Goal: Information Seeking & Learning: Check status

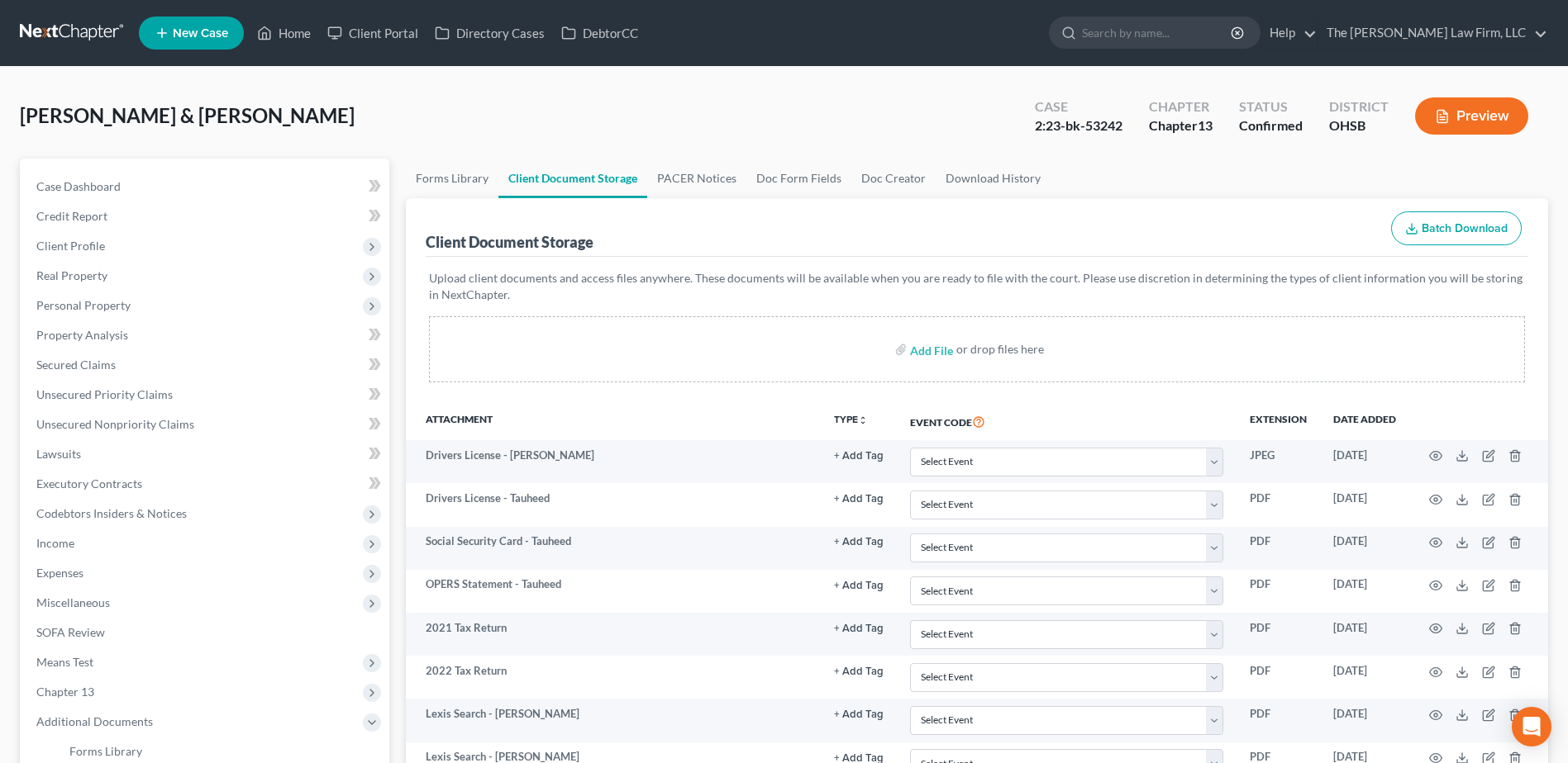
select select "7"
select select "52"
select select "61"
select select "7"
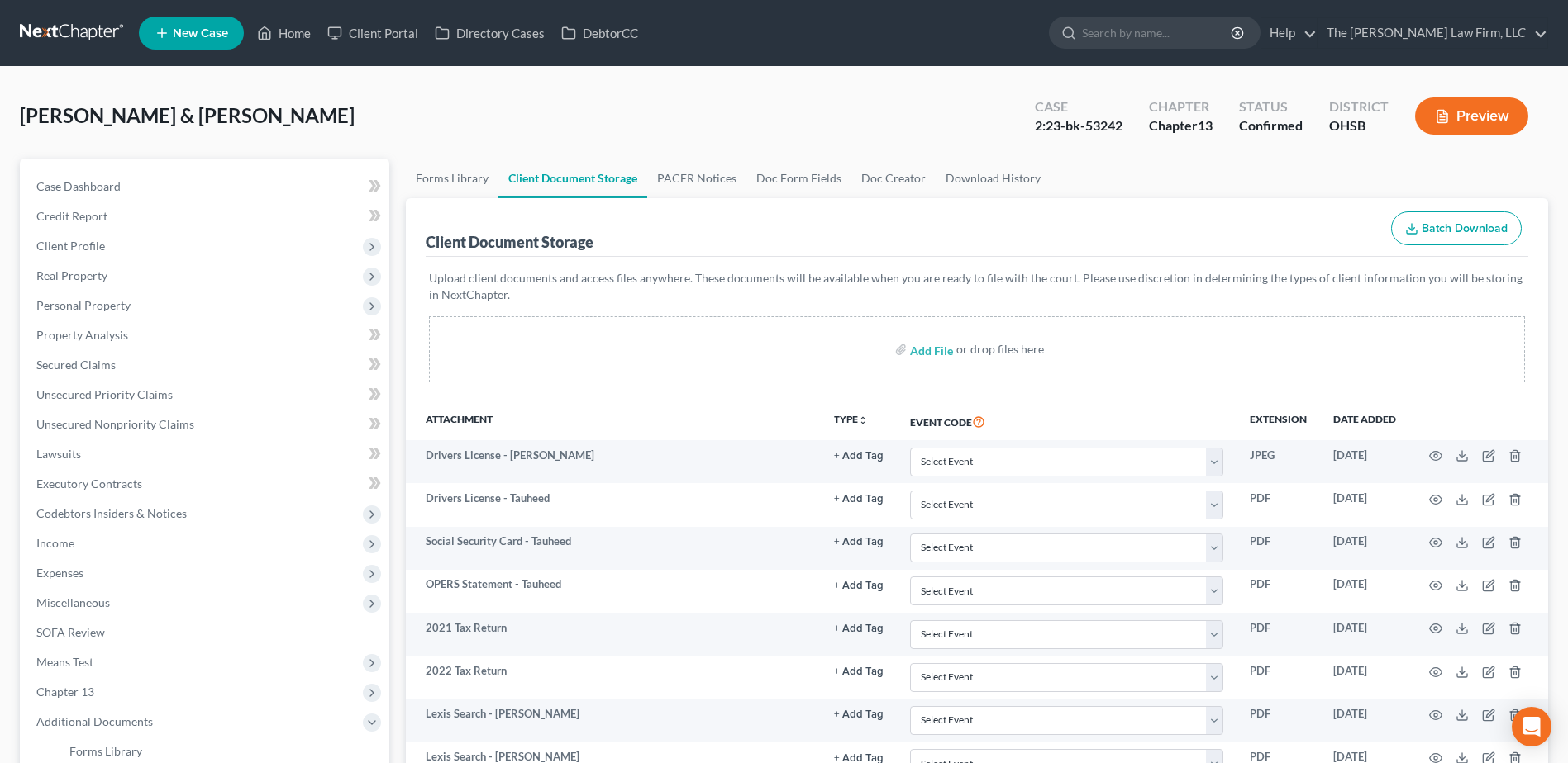
select select "7"
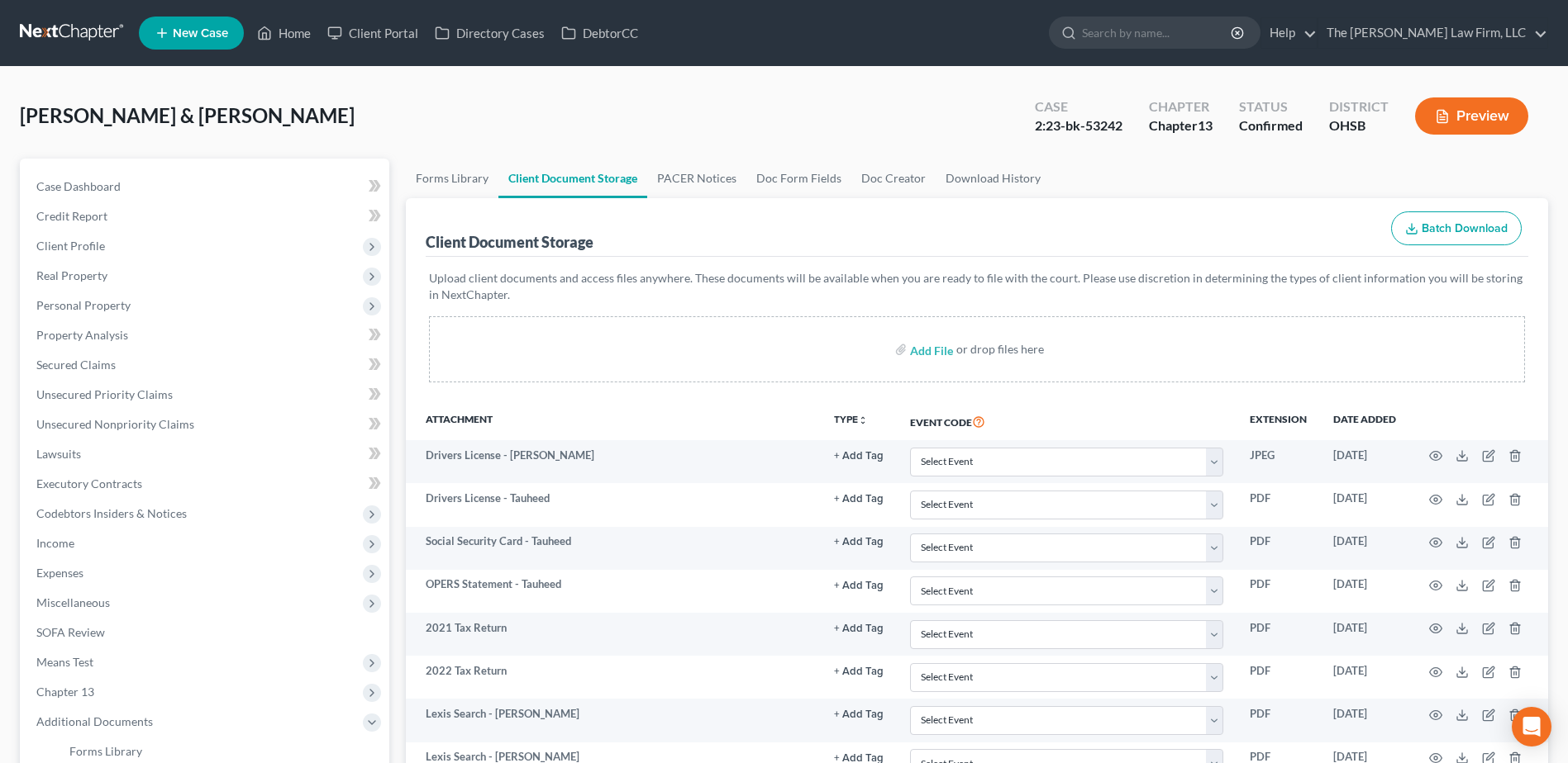
select select "7"
click at [66, 33] on link at bounding box center [73, 33] width 106 height 29
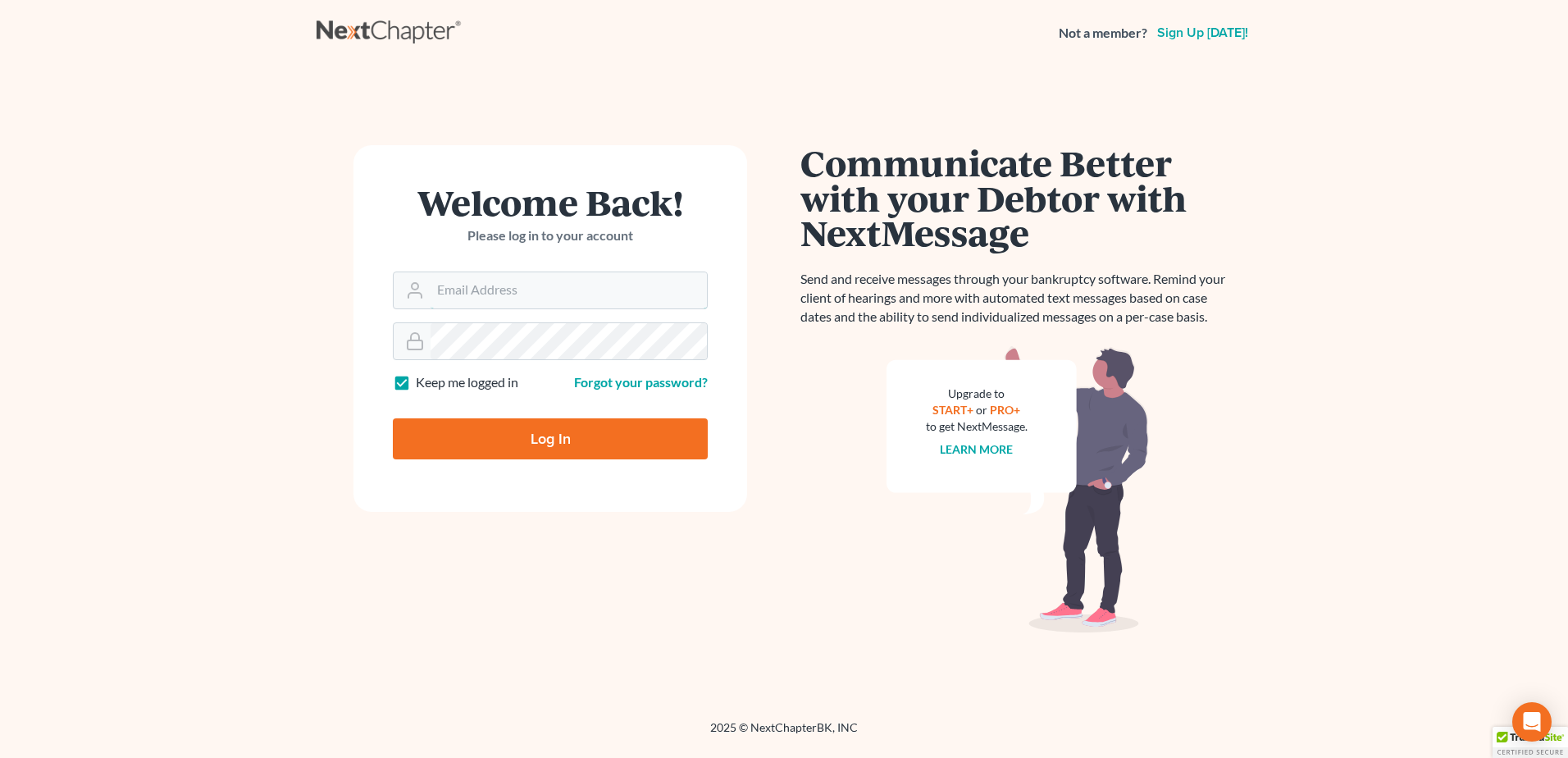
type input "[EMAIL_ADDRESS][DOMAIN_NAME]"
click at [461, 422] on input "Log In" at bounding box center [549, 439] width 315 height 41
type input "Thinking..."
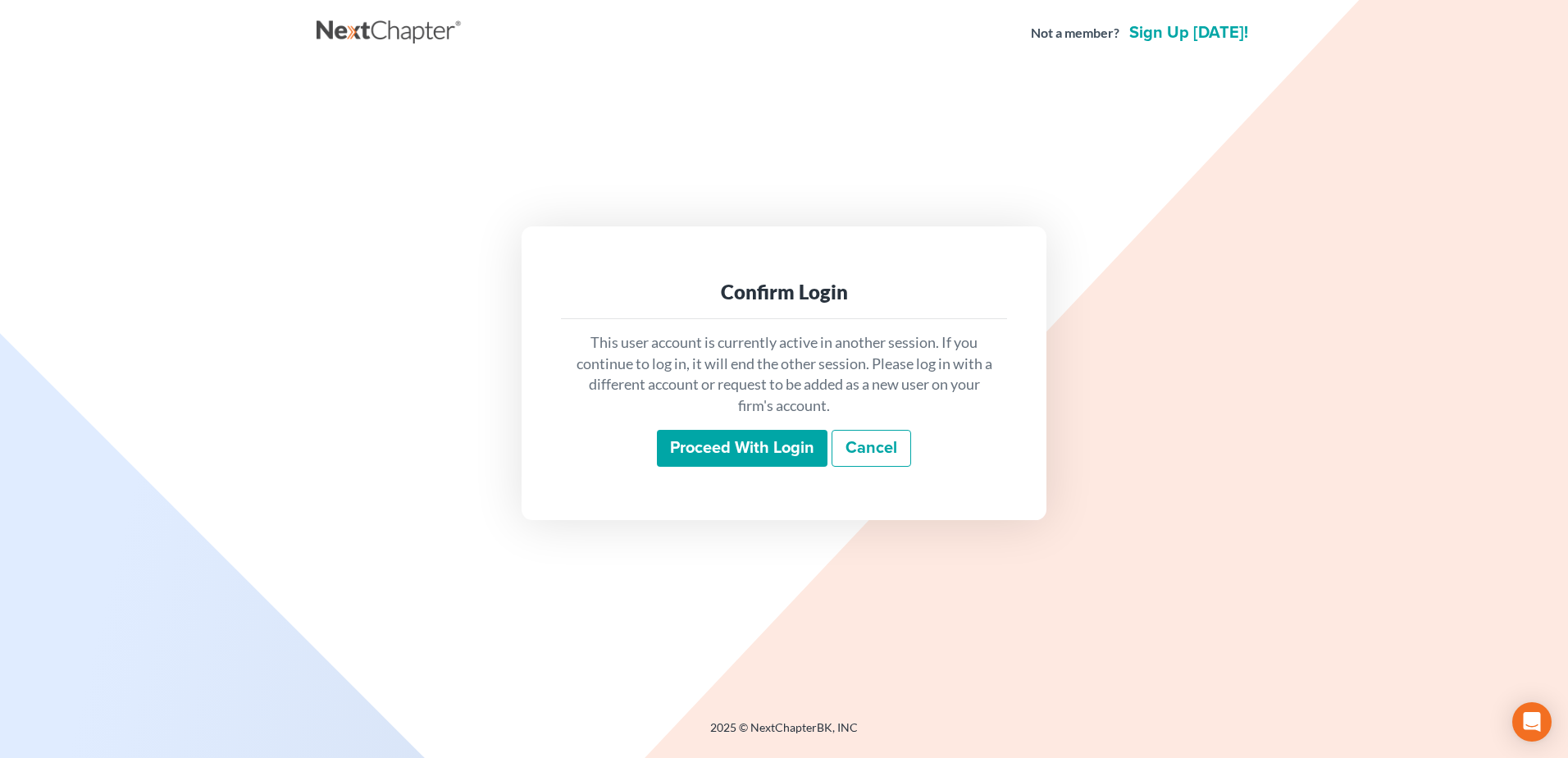
click at [730, 439] on input "Proceed with login" at bounding box center [742, 448] width 170 height 38
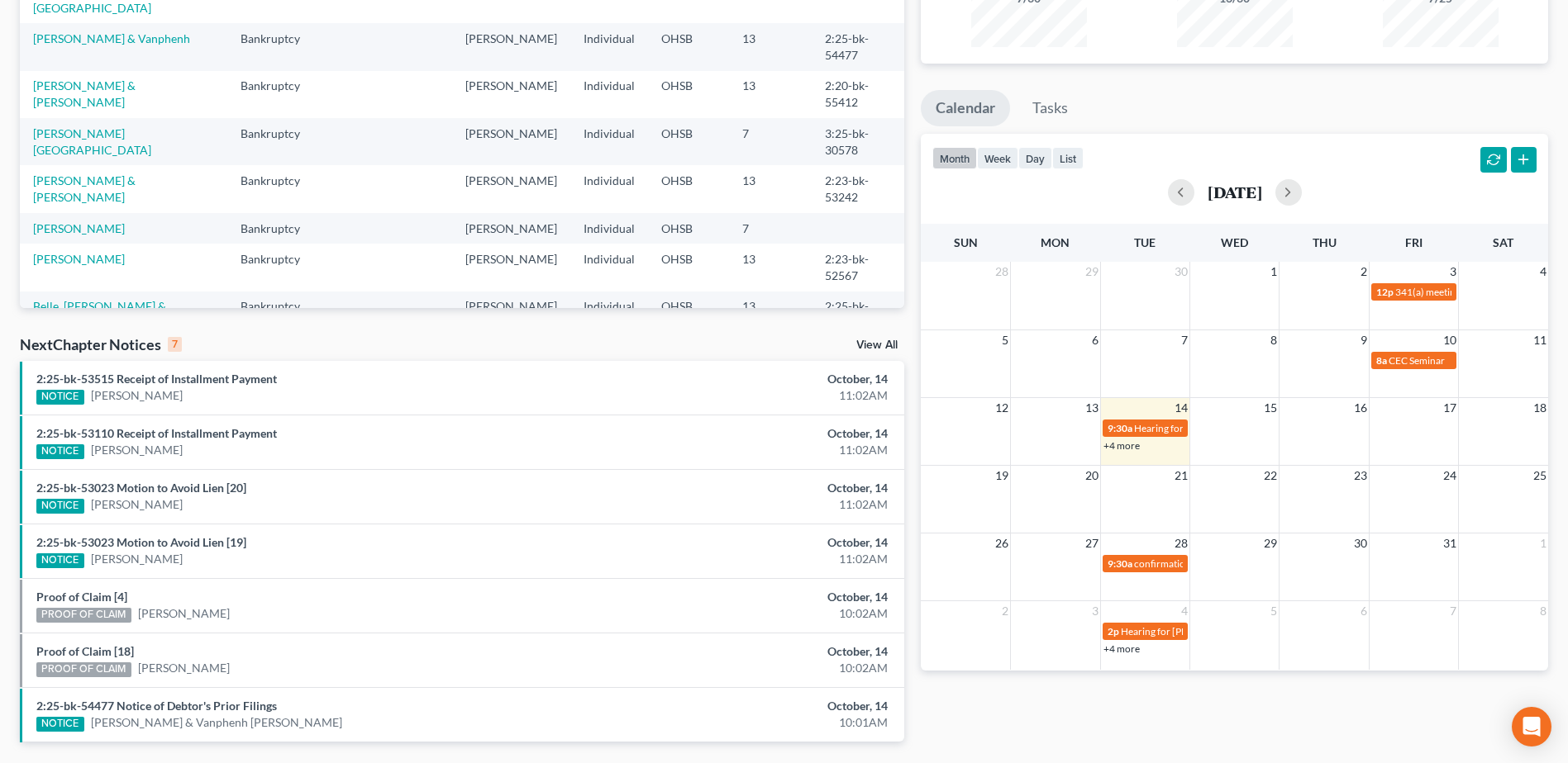
scroll to position [248, 0]
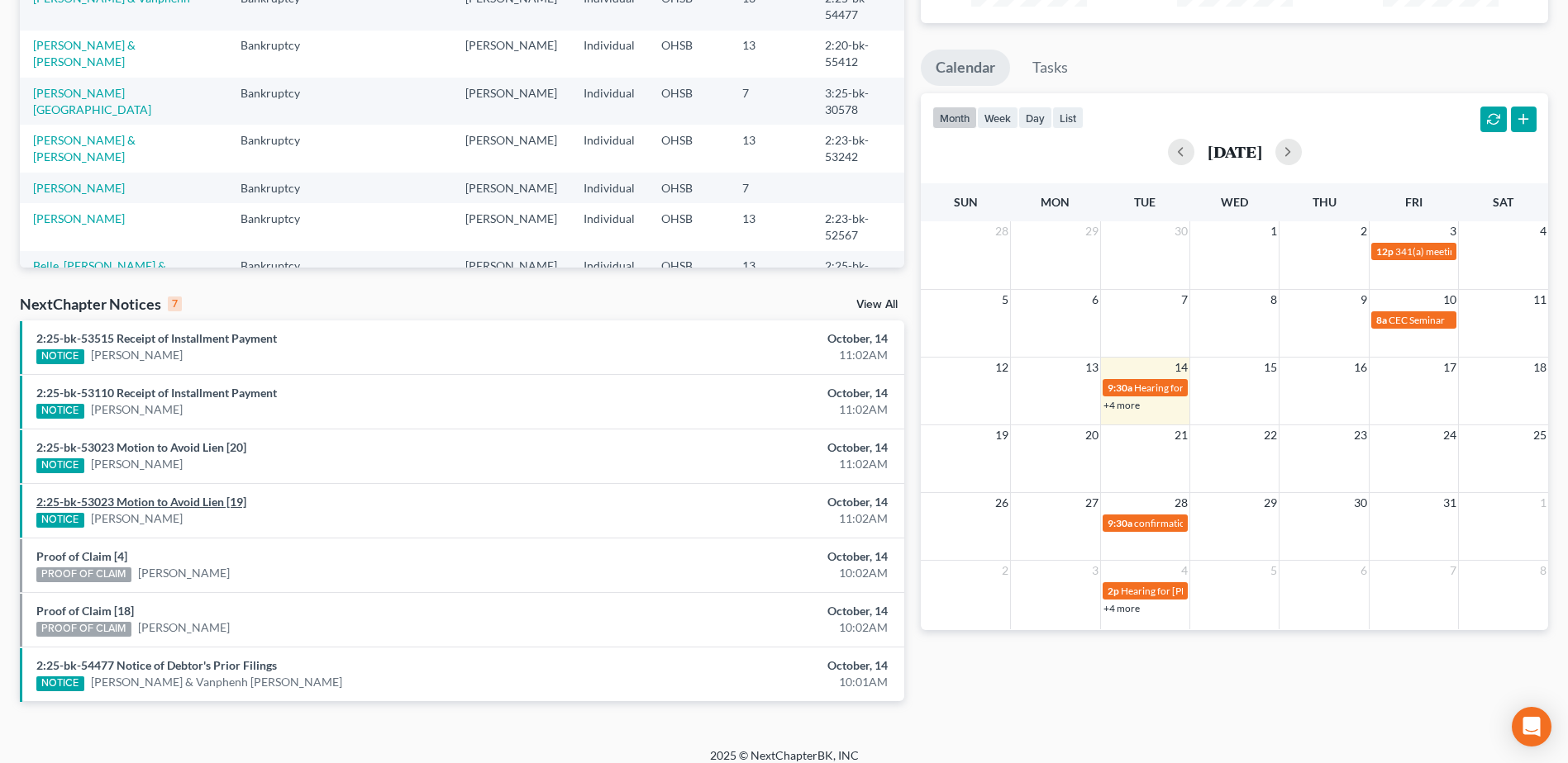
click at [201, 503] on link "2:25-bk-53023 Motion to Avoid Lien [19]" at bounding box center [141, 501] width 210 height 14
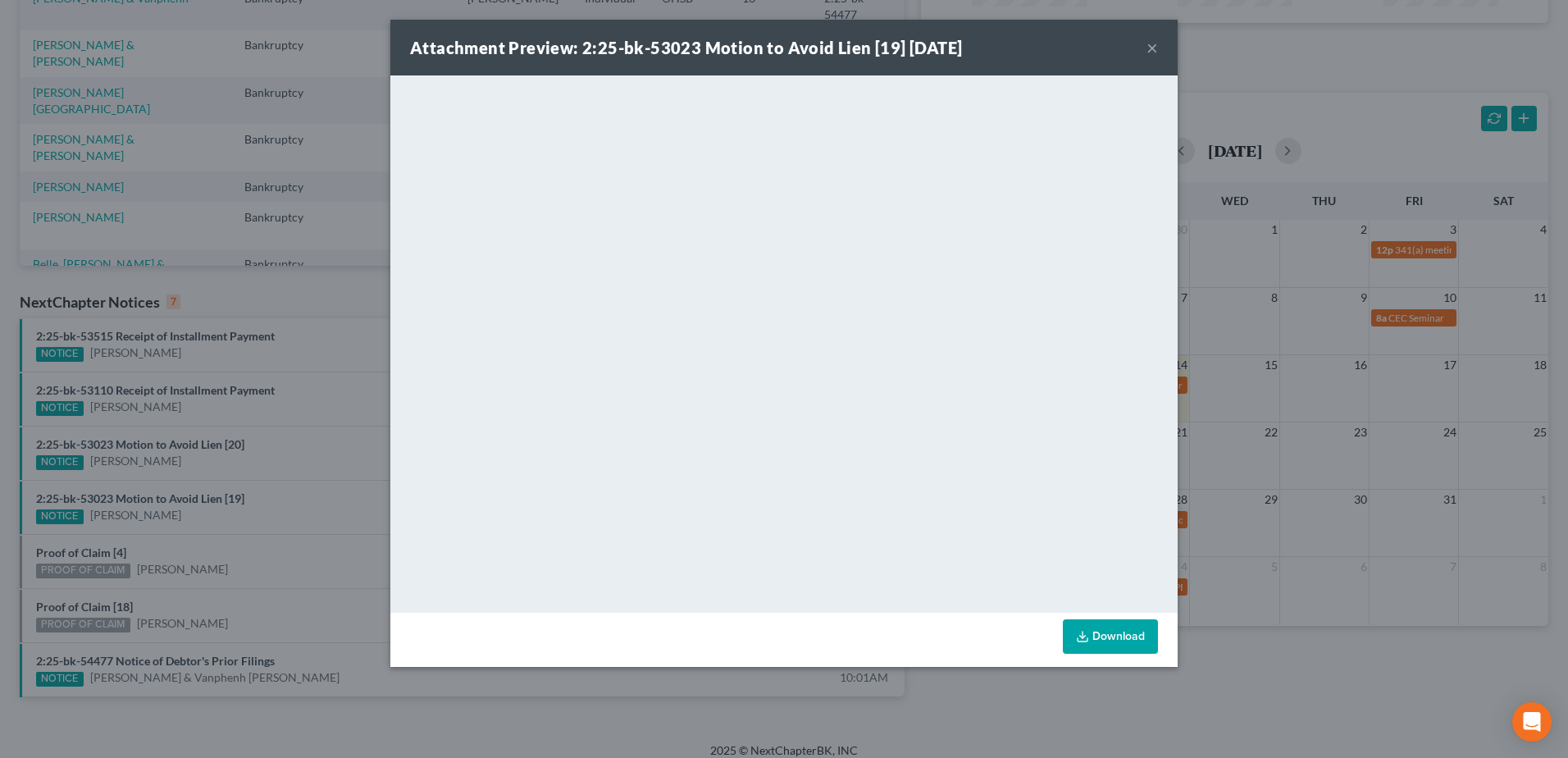
click at [1156, 45] on button "×" at bounding box center [1152, 48] width 12 height 19
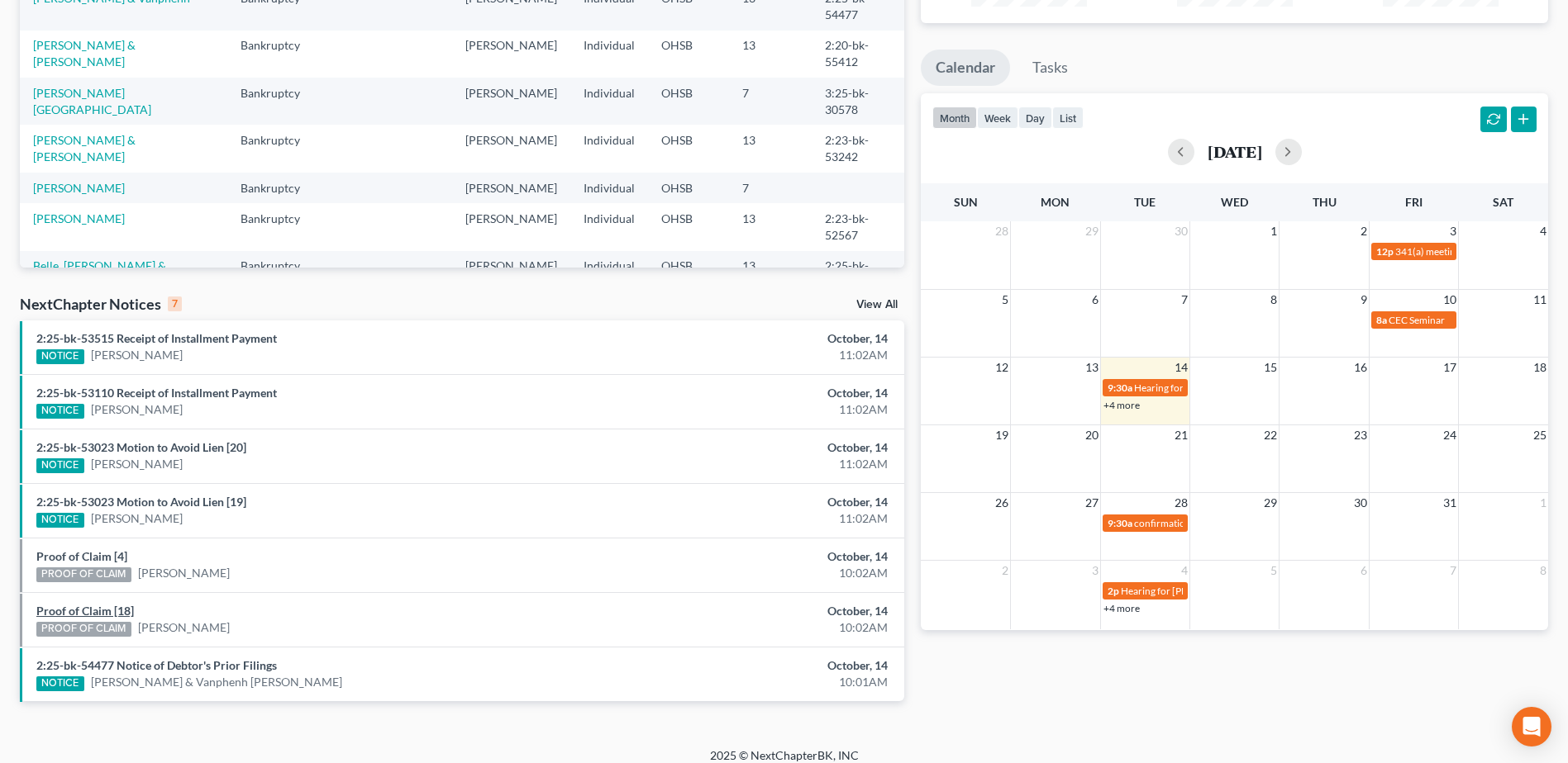
click at [89, 618] on link "Proof of Claim [18]" at bounding box center [84, 611] width 97 height 14
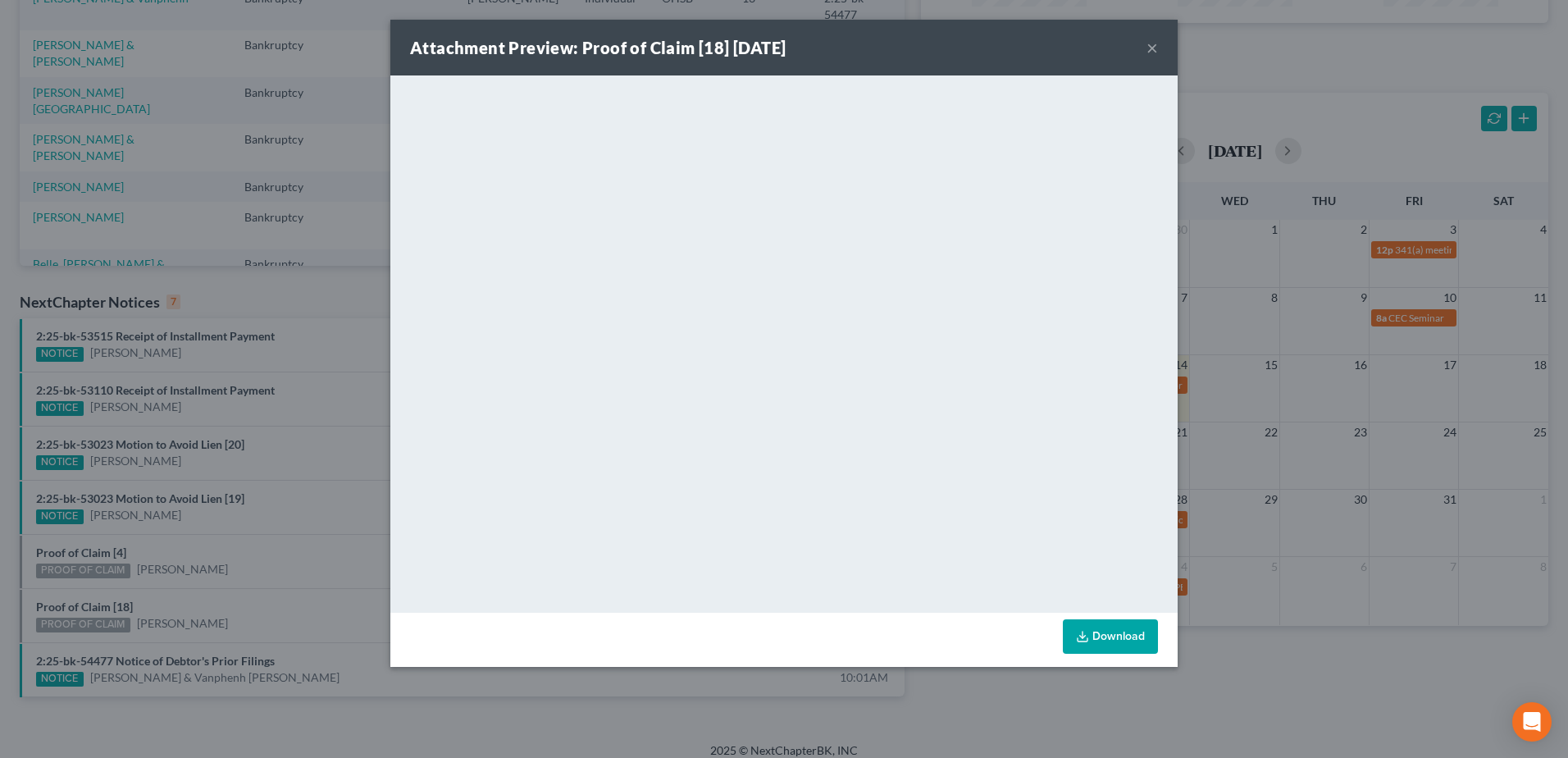
click at [1149, 48] on button "×" at bounding box center [1152, 48] width 12 height 19
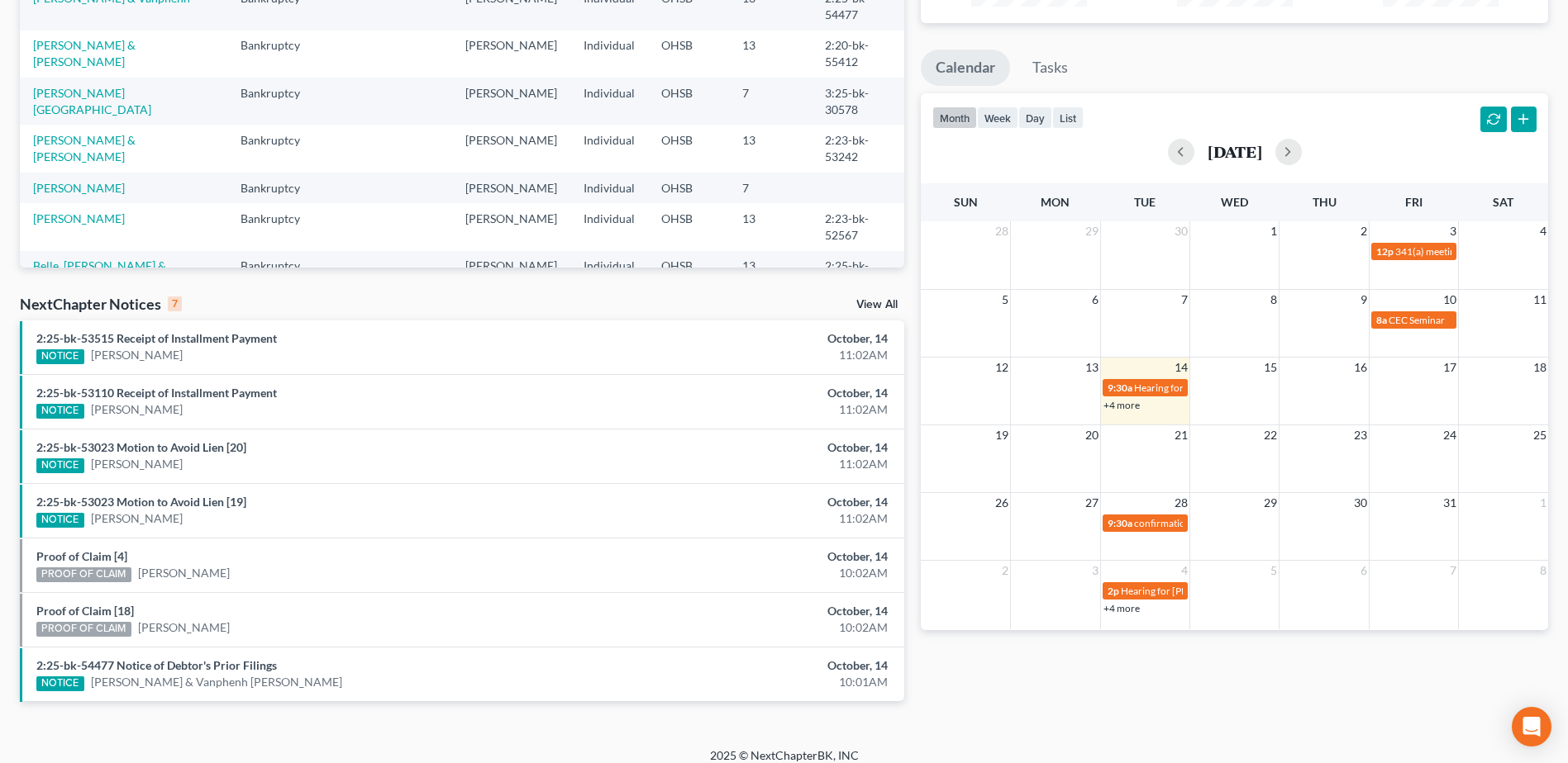
click at [870, 299] on link "View All" at bounding box center [877, 305] width 41 height 12
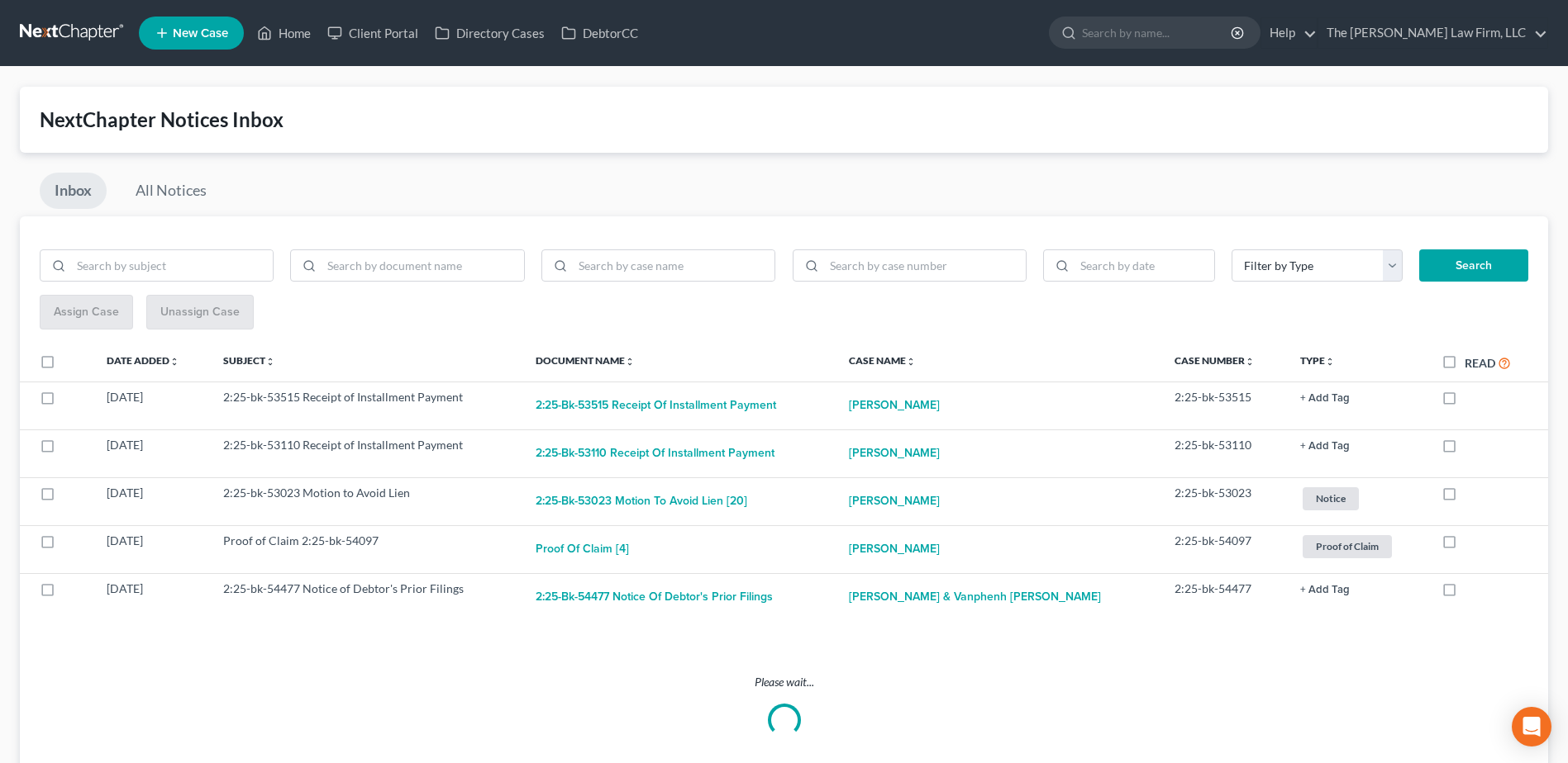
click at [1464, 363] on label "Read" at bounding box center [1487, 362] width 46 height 19
click at [1471, 363] on input "Read" at bounding box center [1476, 358] width 11 height 11
checkbox input "true"
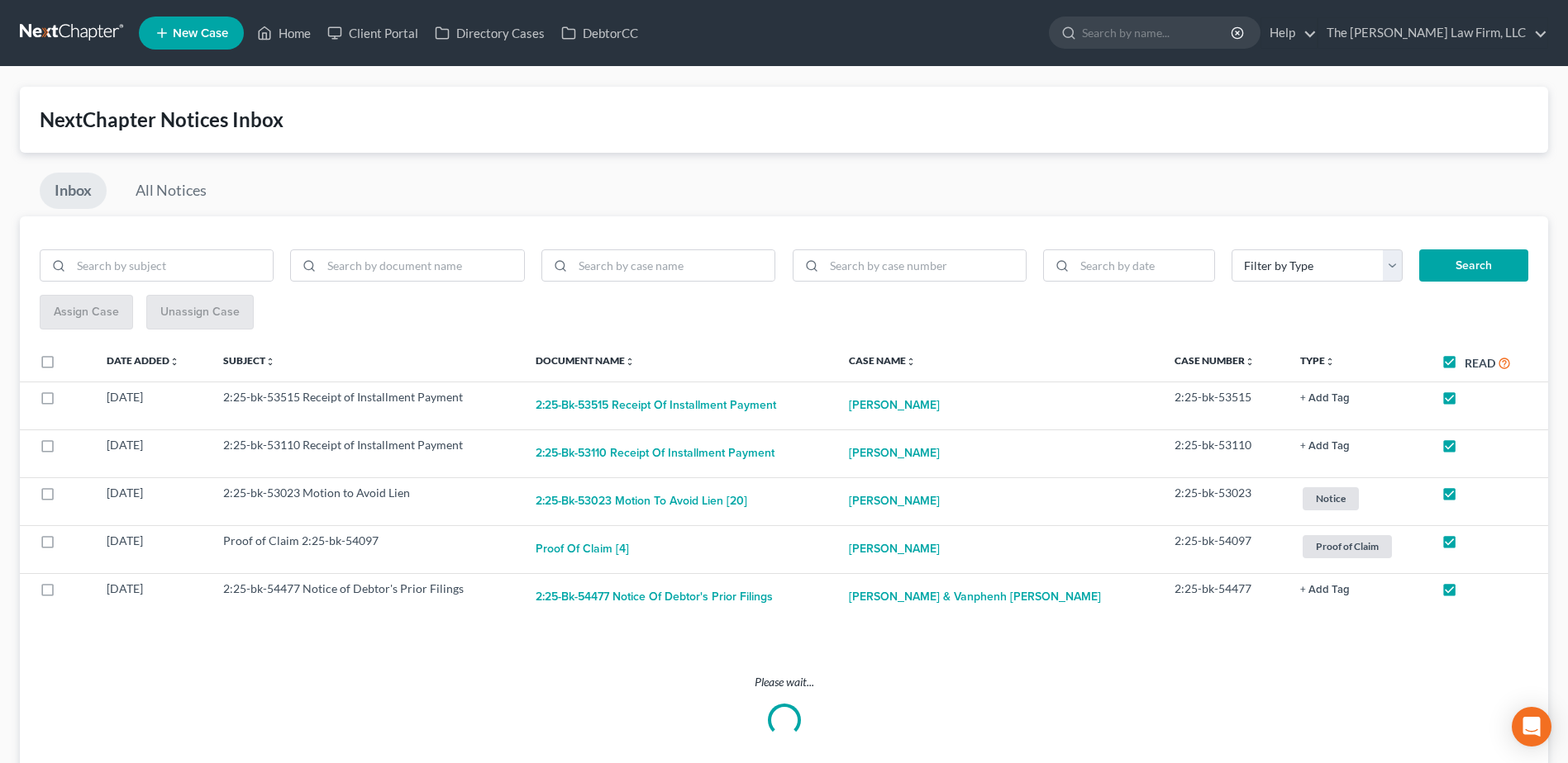
checkbox input "true"
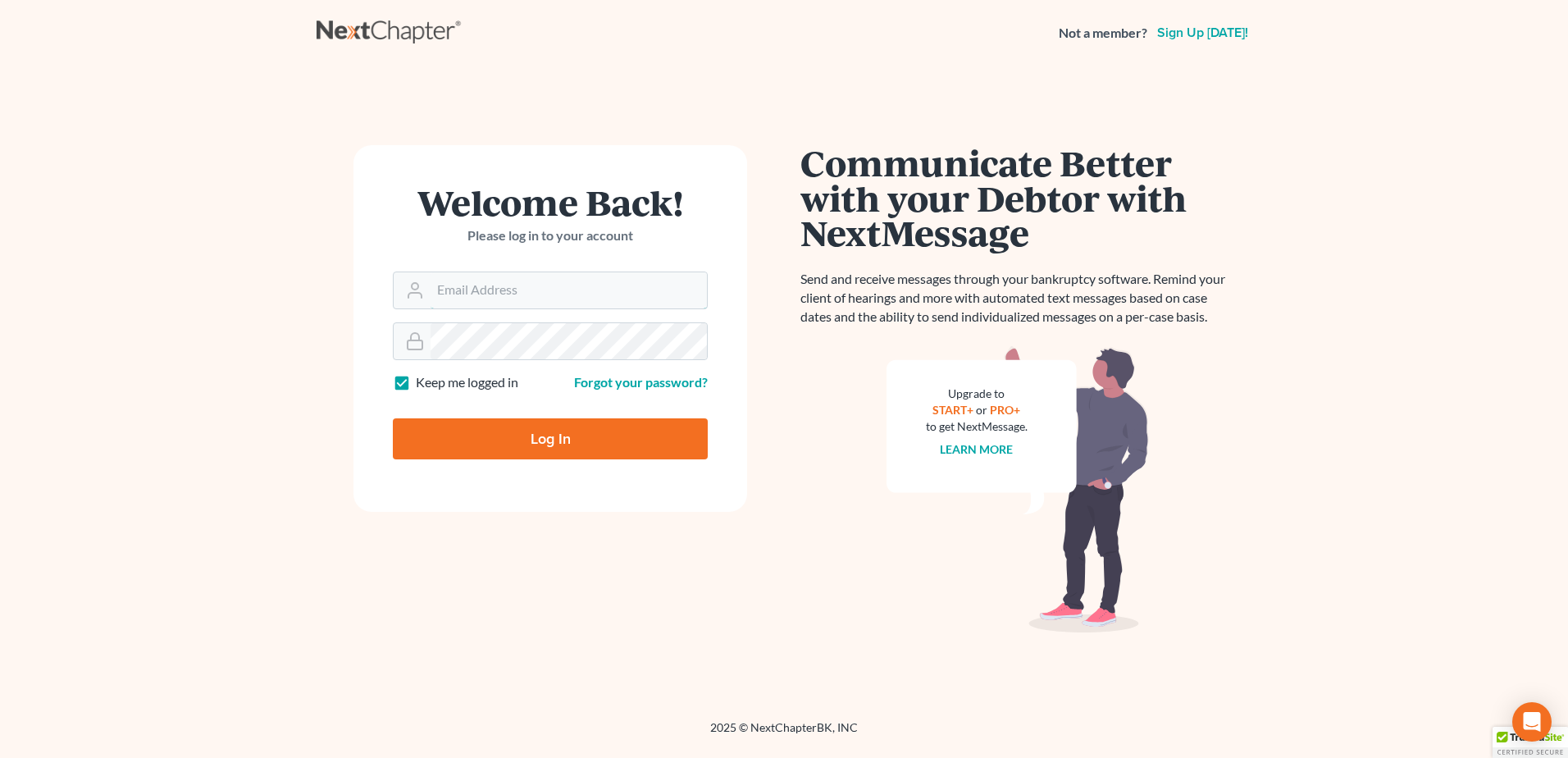
type input "[EMAIL_ADDRESS][DOMAIN_NAME]"
click at [523, 434] on input "Log In" at bounding box center [549, 439] width 315 height 41
type input "Thinking..."
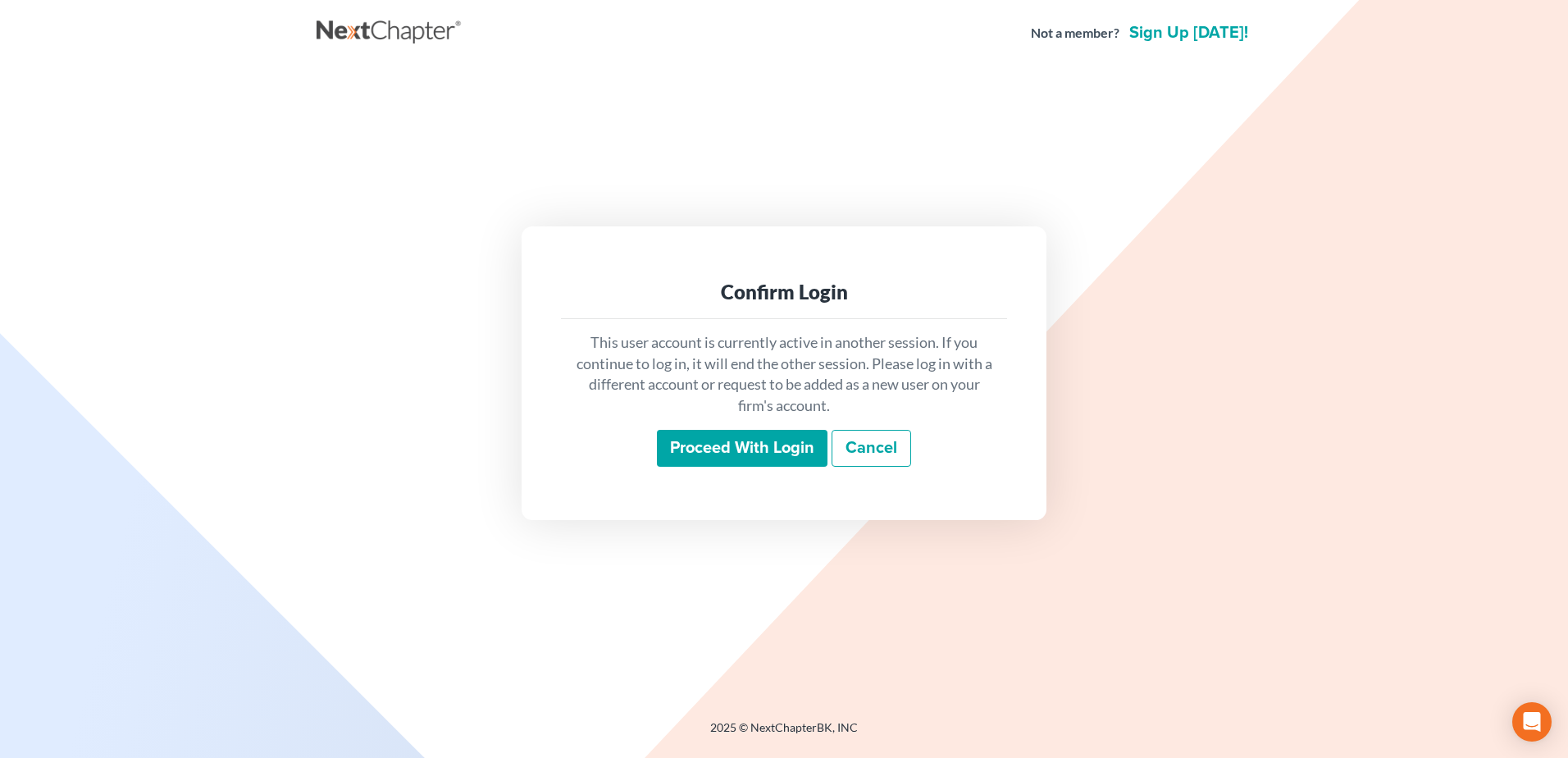
click at [708, 449] on input "Proceed with login" at bounding box center [742, 448] width 170 height 38
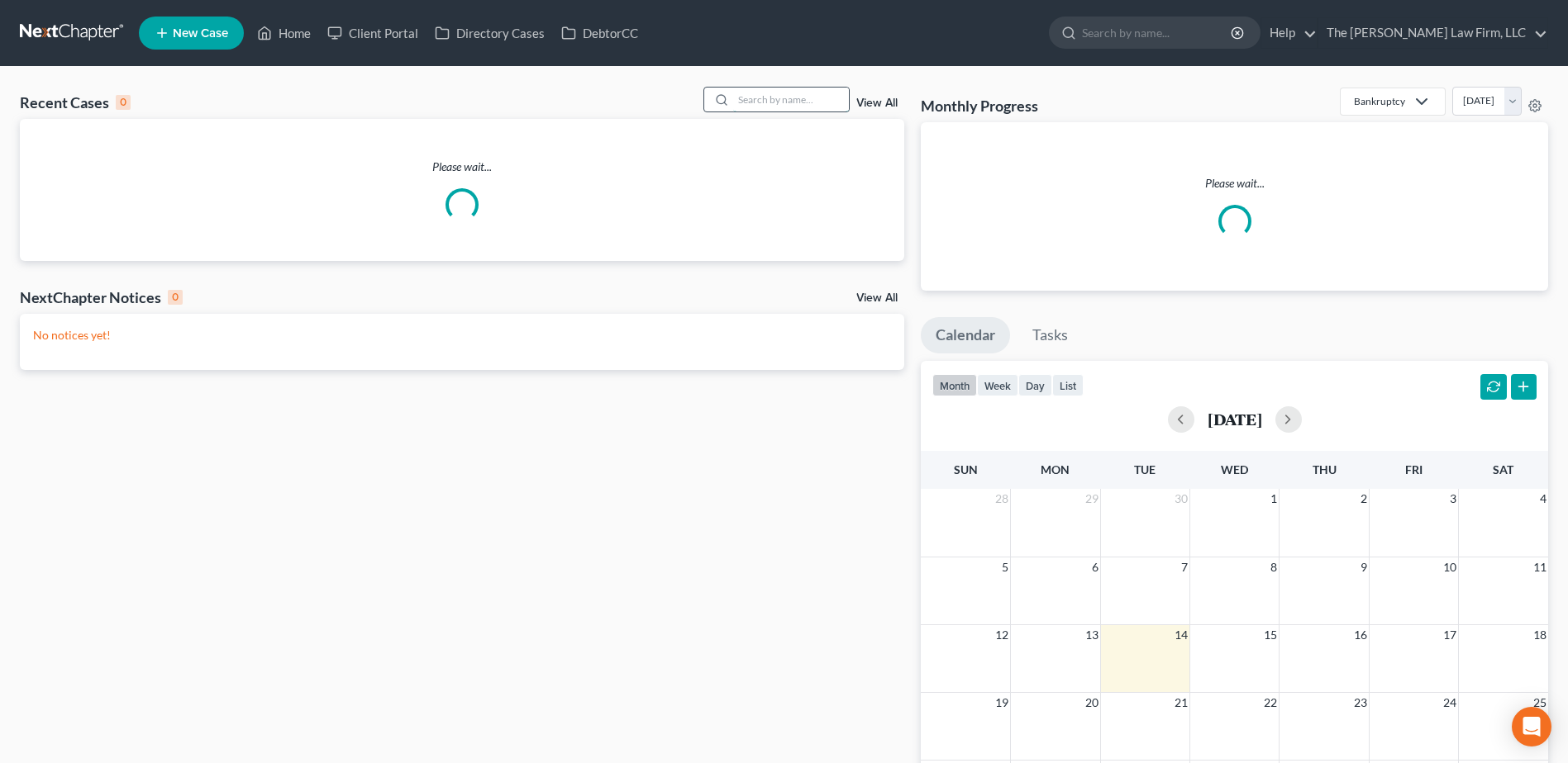
click at [751, 107] on input "search" at bounding box center [791, 99] width 116 height 24
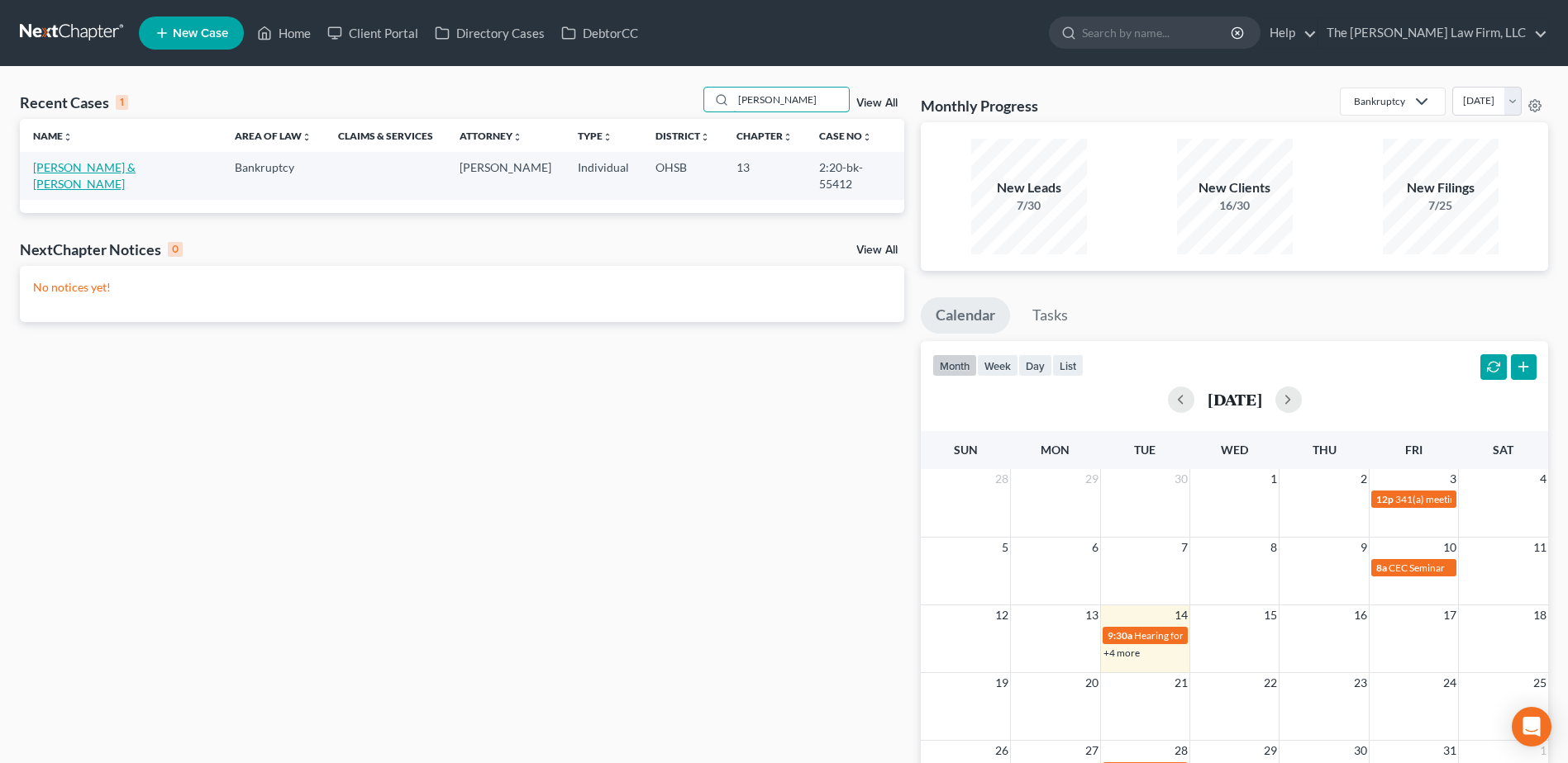
type input "polin"
click at [131, 168] on link "[PERSON_NAME] & [PERSON_NAME]" at bounding box center [84, 175] width 102 height 30
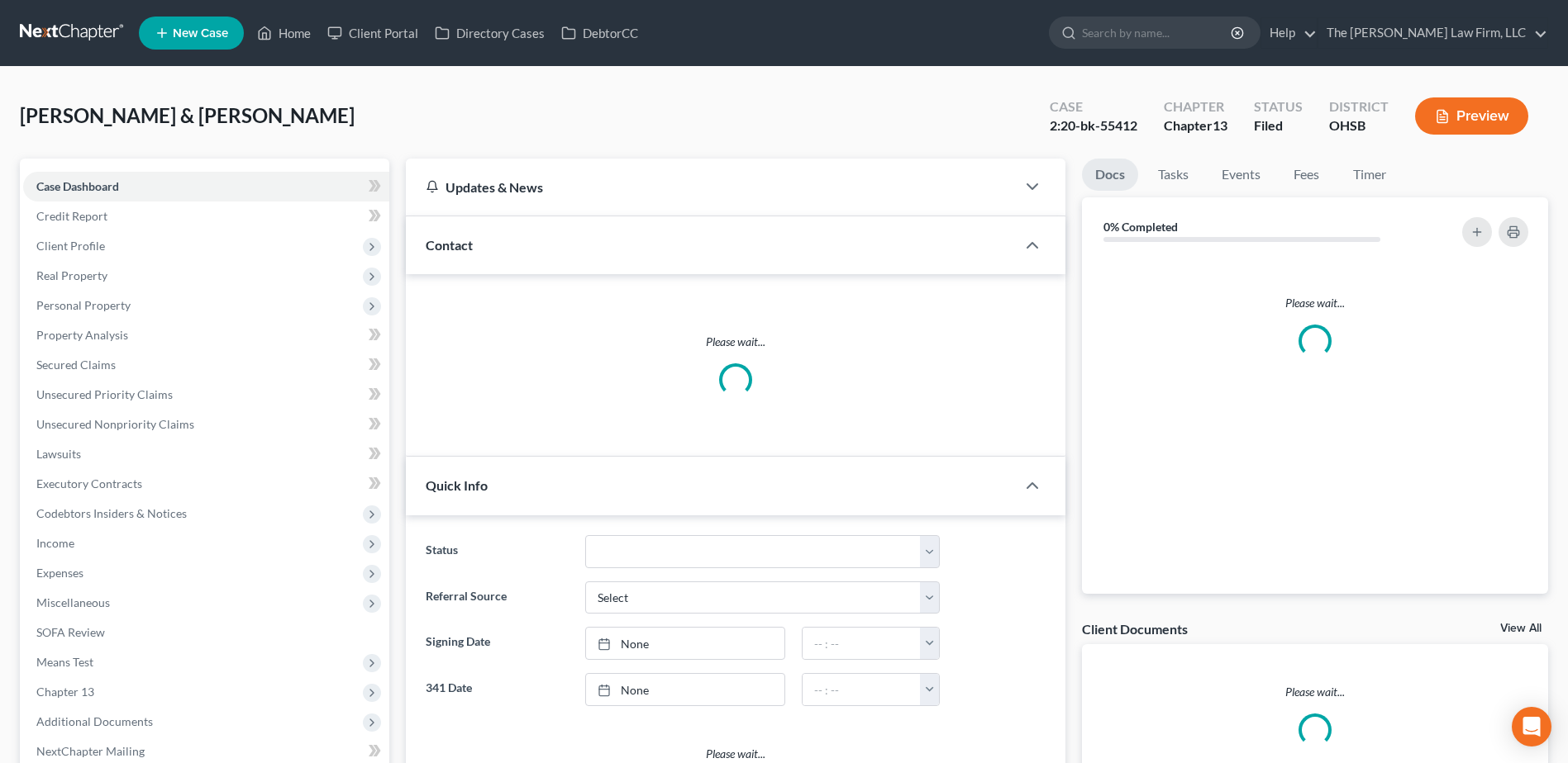
scroll to position [413, 0]
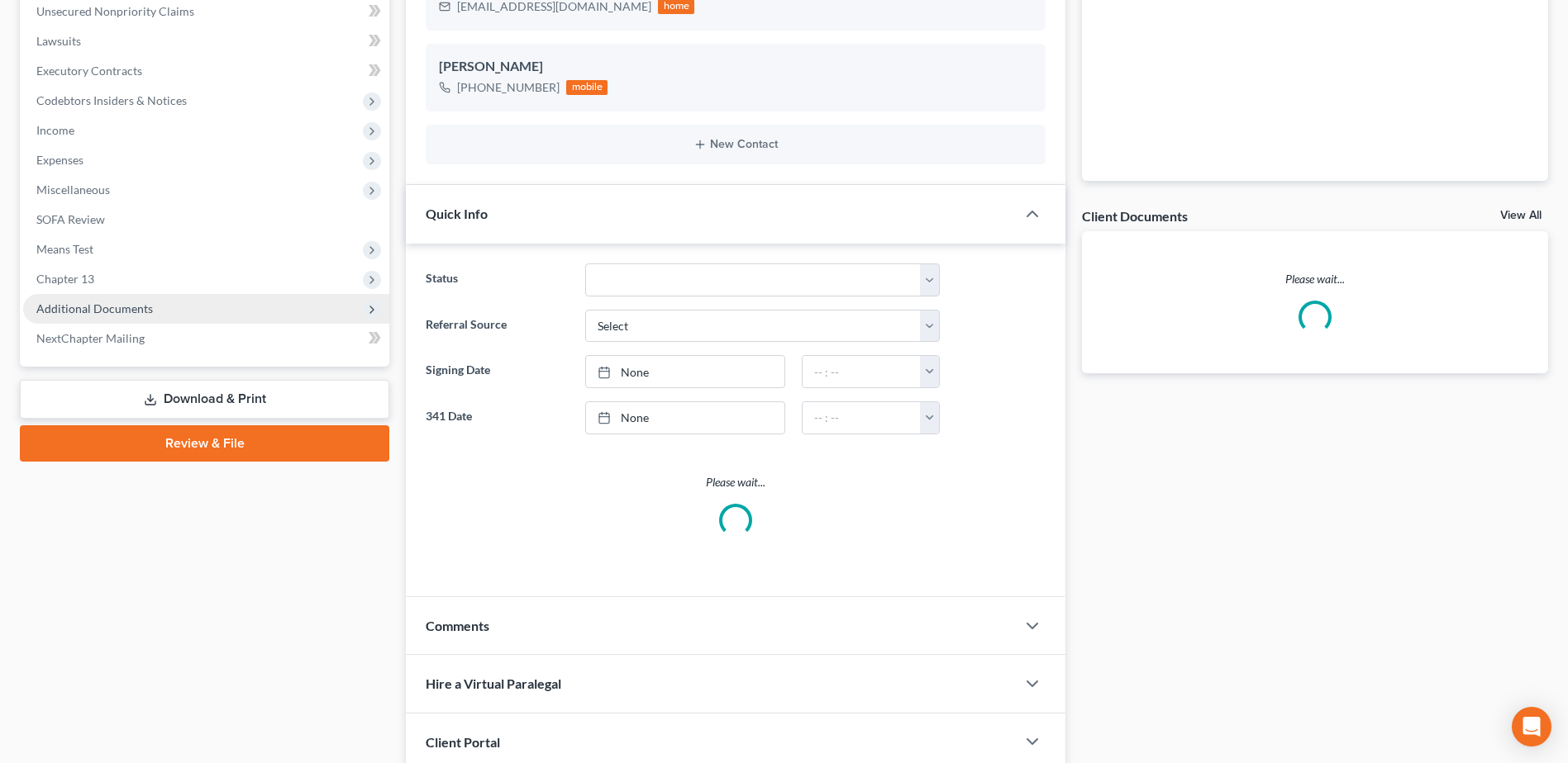
click at [86, 301] on span "Additional Documents" at bounding box center [94, 308] width 117 height 14
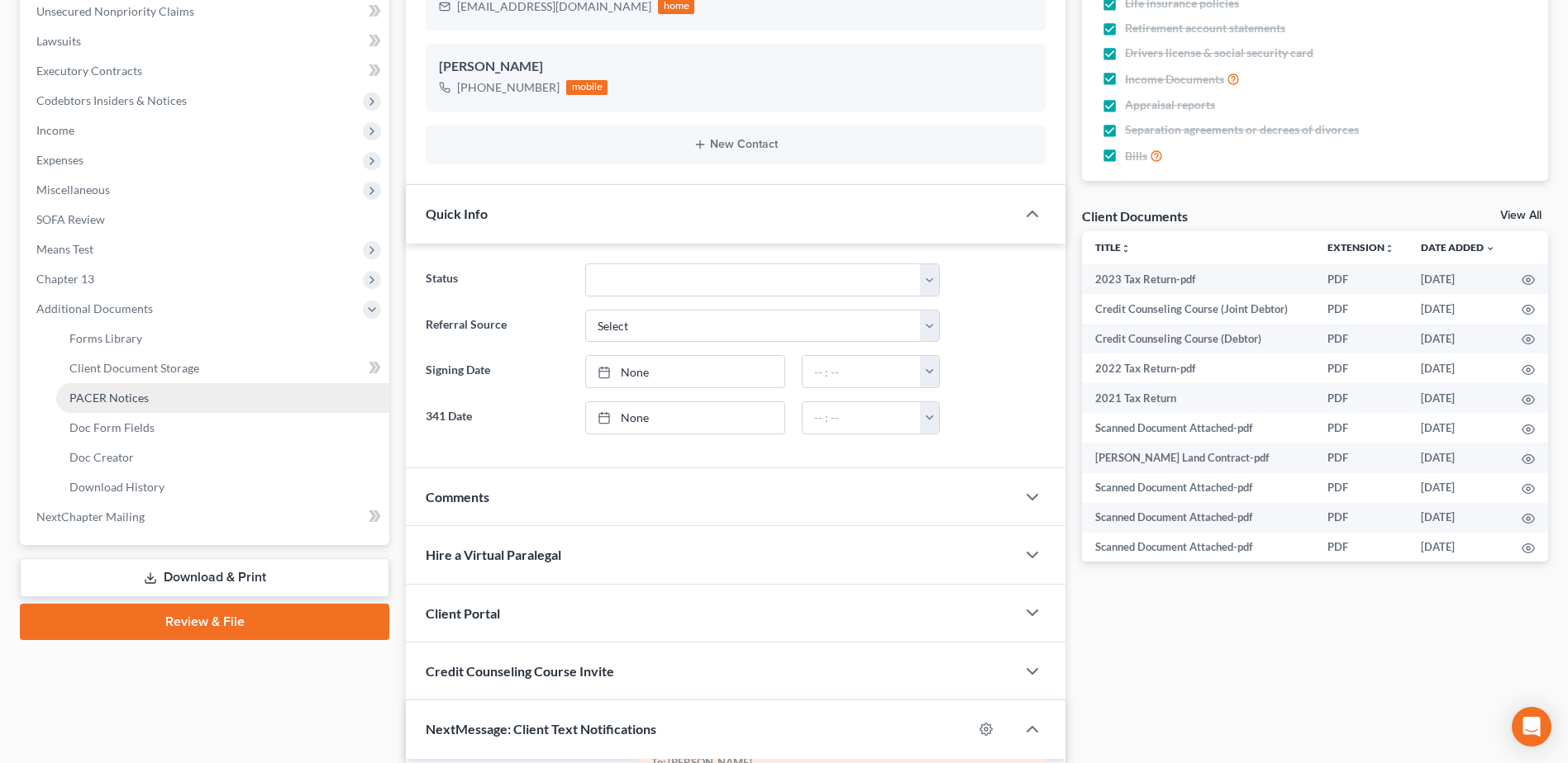
click at [109, 405] on link "PACER Notices" at bounding box center [222, 398] width 333 height 29
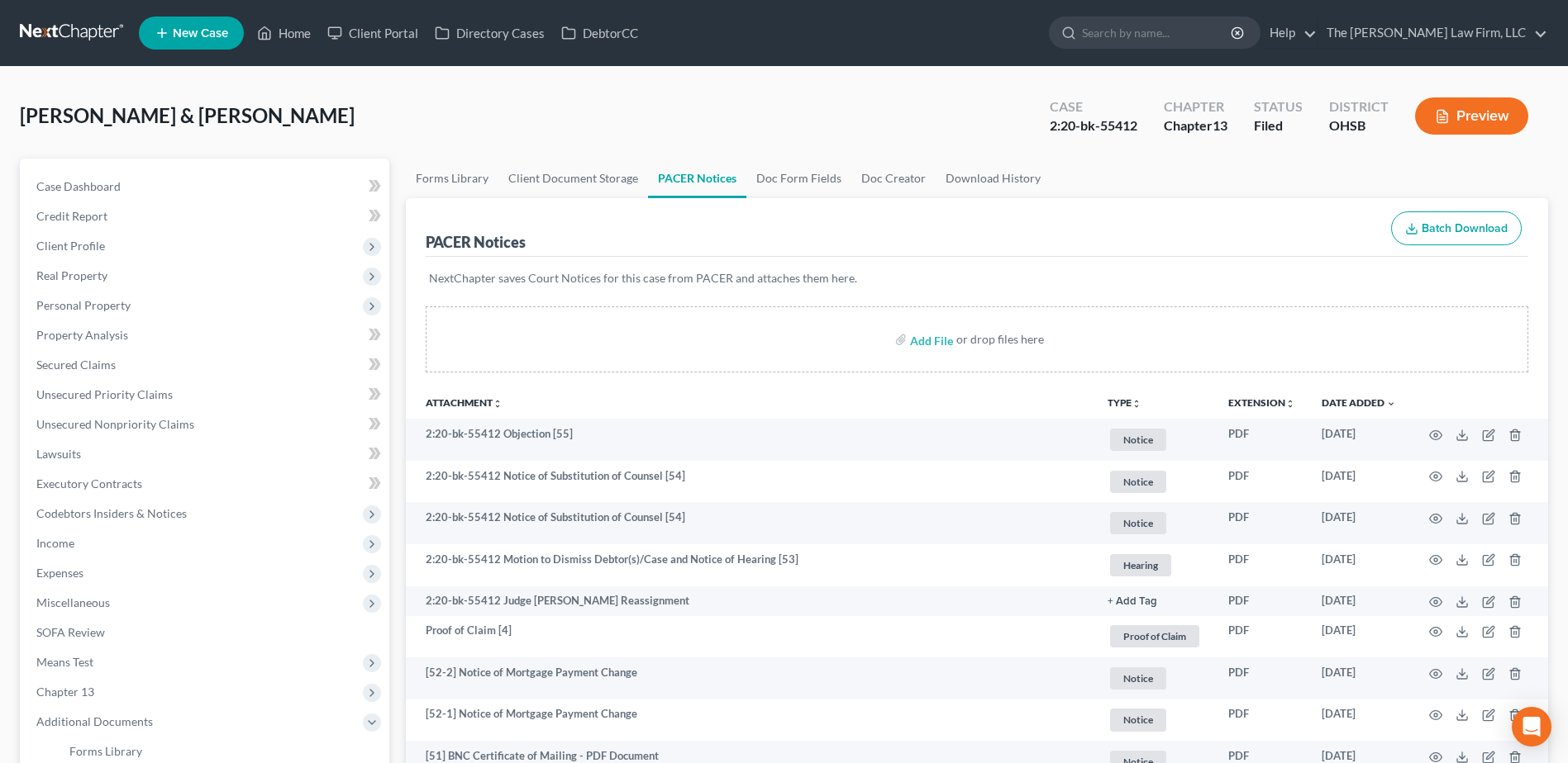
click at [41, 27] on link at bounding box center [73, 33] width 106 height 29
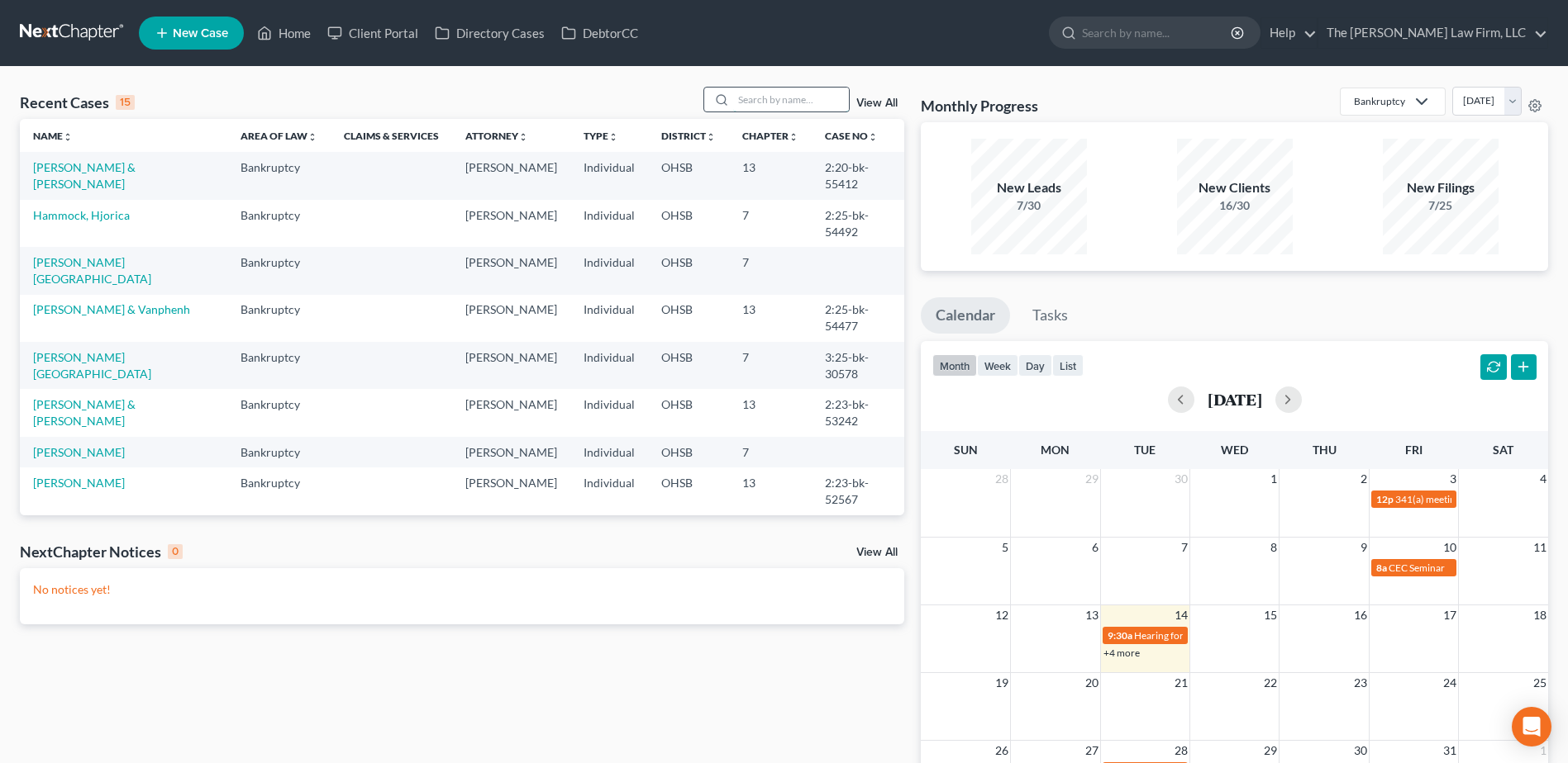
click at [795, 106] on input "search" at bounding box center [791, 99] width 116 height 24
